Goal: Navigation & Orientation: Find specific page/section

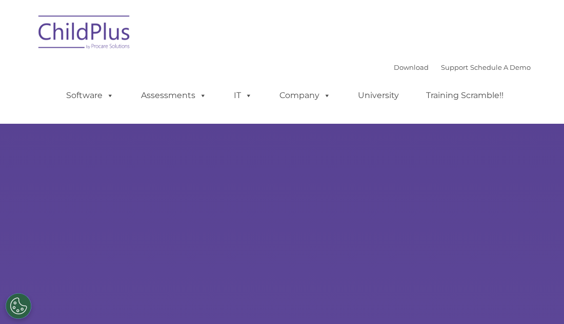
select select "MEDIUM"
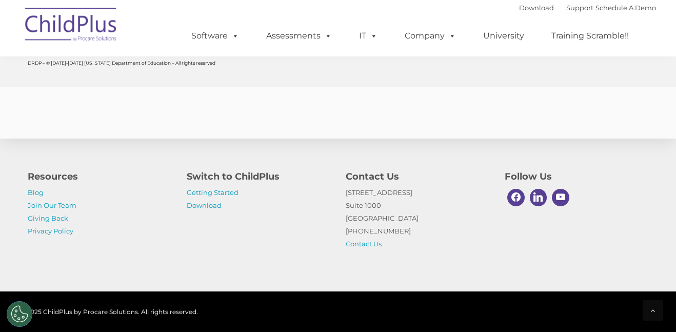
scroll to position [4132, 0]
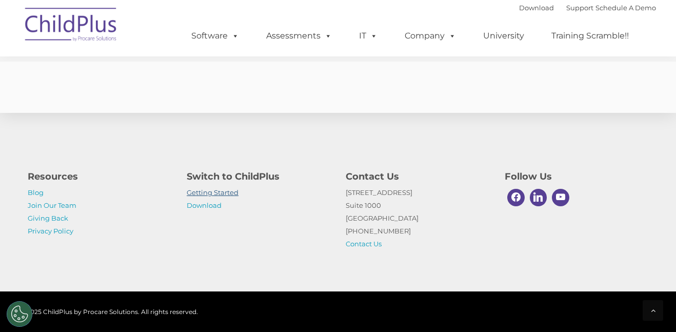
click at [227, 191] on link "Getting Started" at bounding box center [213, 192] width 52 height 8
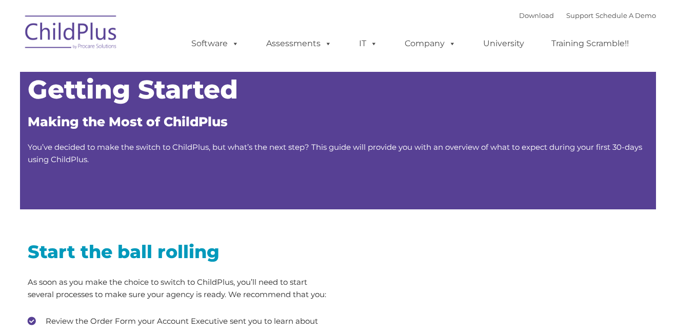
type input ""
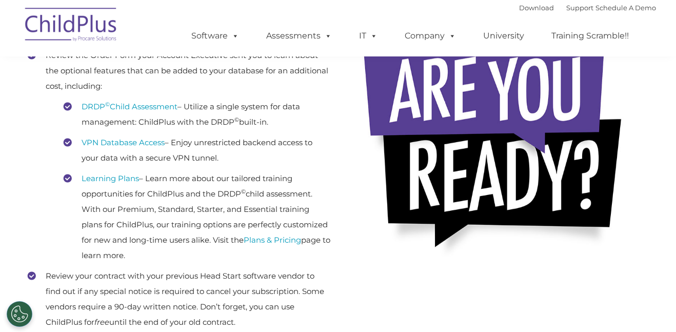
scroll to position [259, 0]
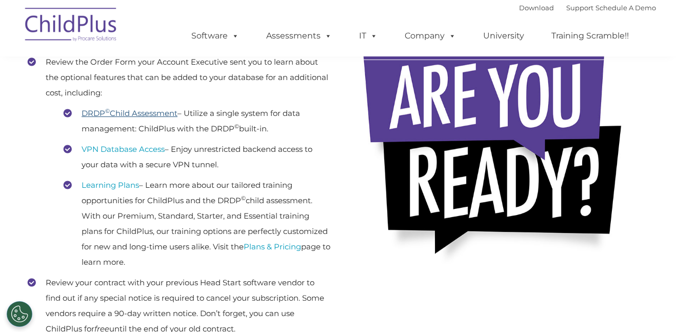
click at [163, 114] on link "DRDP © Child Assessment" at bounding box center [130, 113] width 96 height 10
